Goal: Go to known website: Go to known website

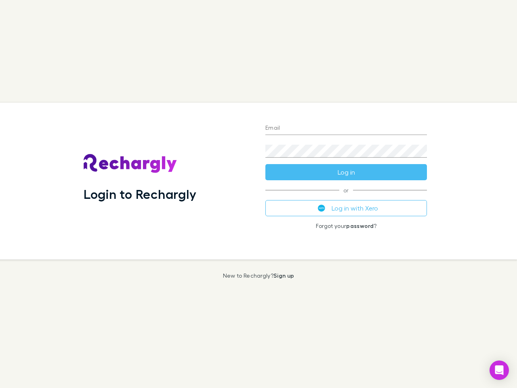
click at [258, 194] on div "Login to Rechargly" at bounding box center [168, 181] width 182 height 157
click at [346, 128] on input "Email" at bounding box center [346, 128] width 162 height 13
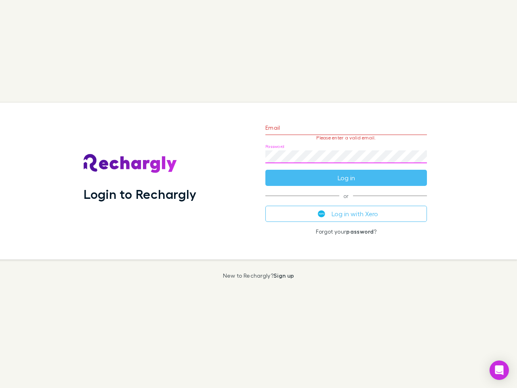
click at [346, 172] on form "Email Please enter a valid email. Password Log in" at bounding box center [346, 151] width 162 height 70
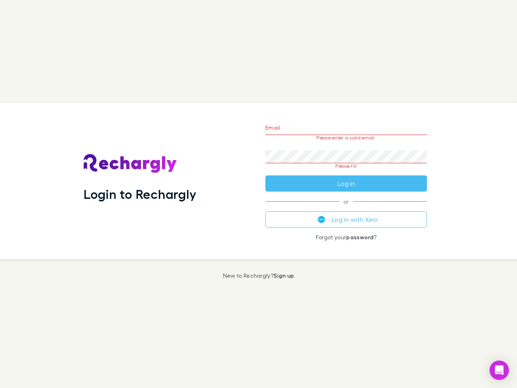
click at [346, 208] on div "Email Please enter a valid email. Password Please fill Log in or Log in with Xe…" at bounding box center [346, 181] width 174 height 157
click at [499, 370] on icon "Open Intercom Messenger" at bounding box center [499, 370] width 8 height 10
